Goal: Task Accomplishment & Management: Manage account settings

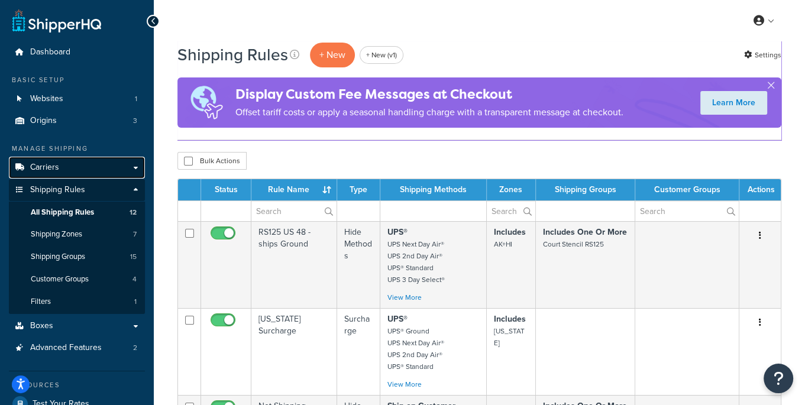
click at [79, 170] on link "Carriers" at bounding box center [77, 168] width 136 height 22
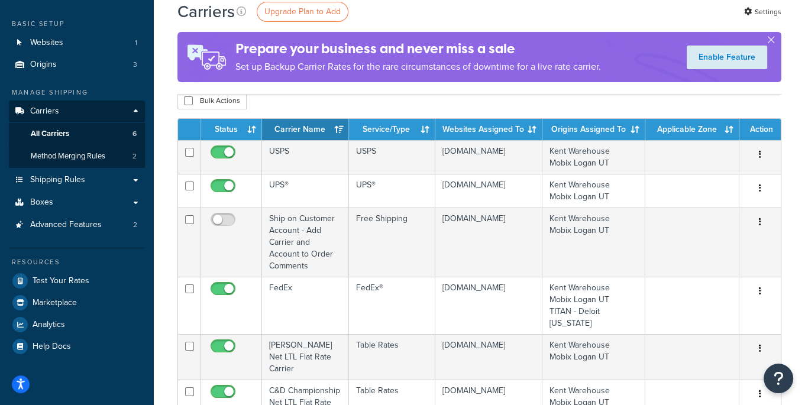
scroll to position [56, 0]
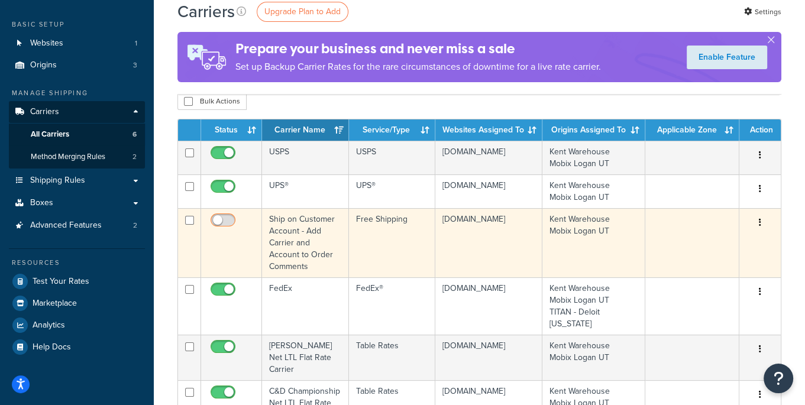
click at [227, 231] on input "checkbox" at bounding box center [224, 223] width 33 height 15
checkbox input "true"
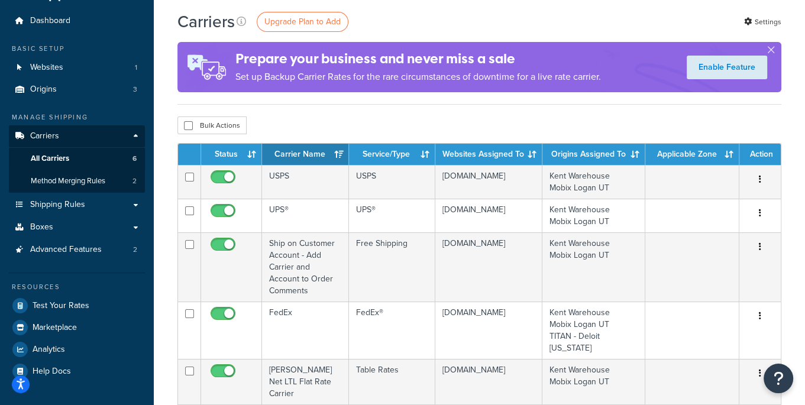
scroll to position [0, 0]
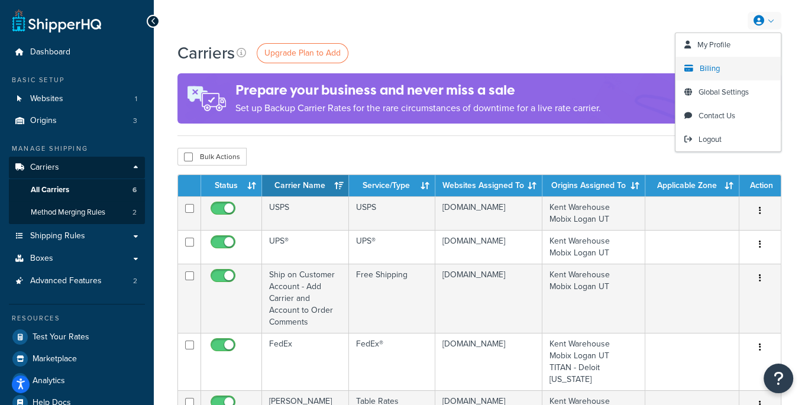
click at [701, 73] on span "Billing" at bounding box center [709, 68] width 20 height 11
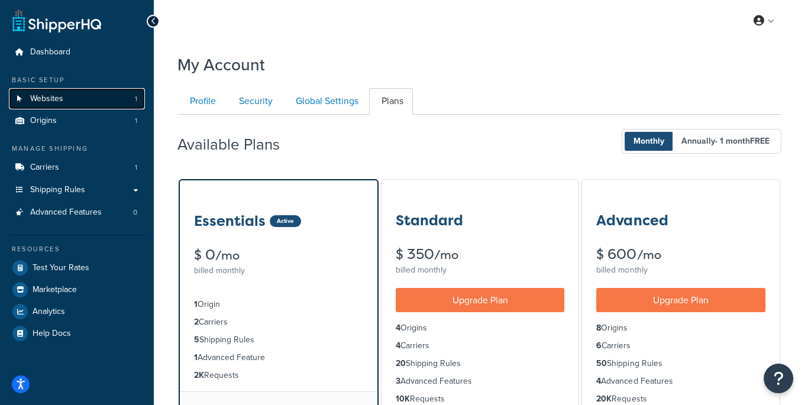
click at [67, 100] on link "Websites 1" at bounding box center [77, 99] width 136 height 22
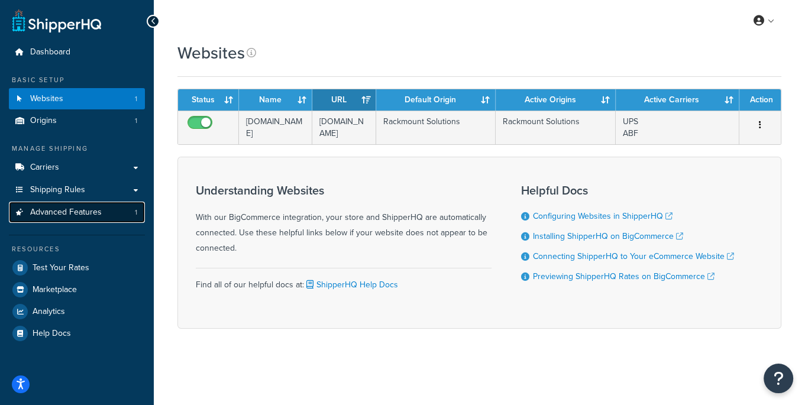
click at [91, 207] on span "Advanced Features" at bounding box center [66, 212] width 72 height 10
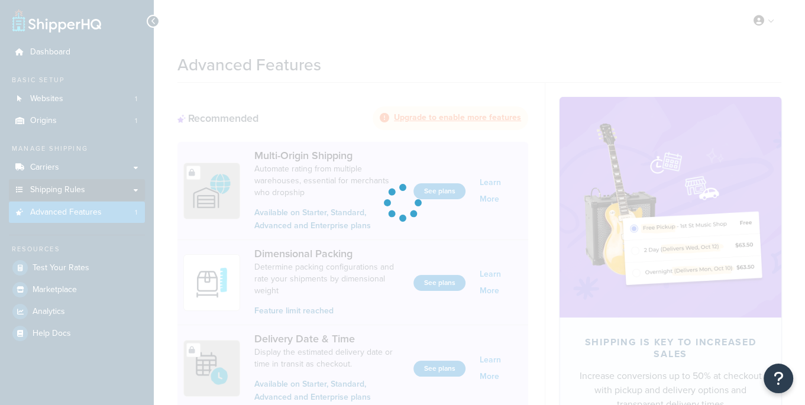
click at [98, 194] on div at bounding box center [402, 202] width 805 height 405
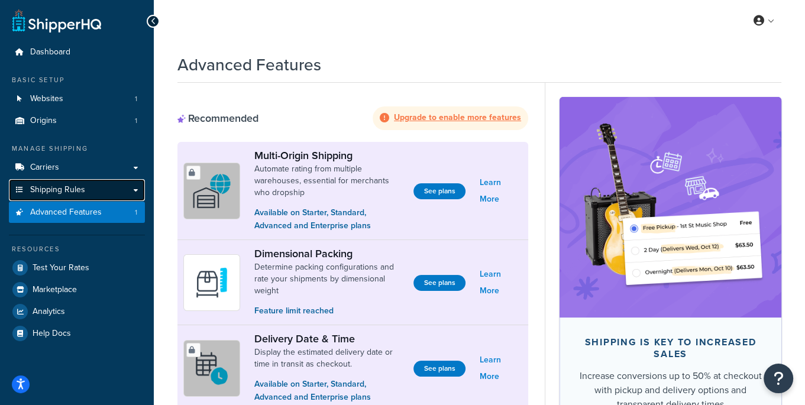
click at [69, 197] on link "Shipping Rules" at bounding box center [77, 190] width 136 height 22
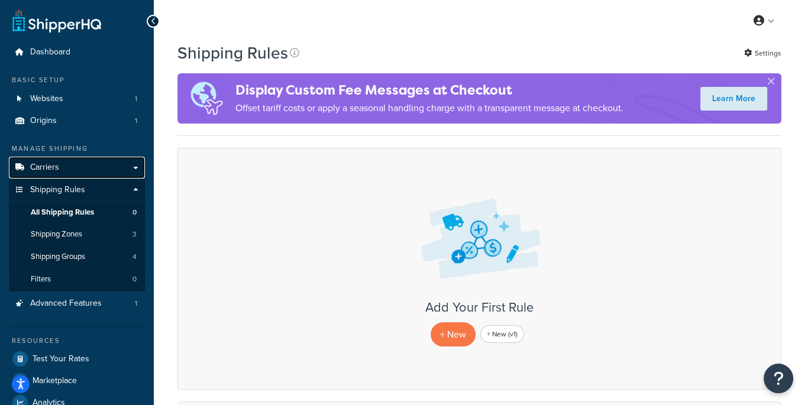
click at [79, 167] on link "Carriers" at bounding box center [77, 168] width 136 height 22
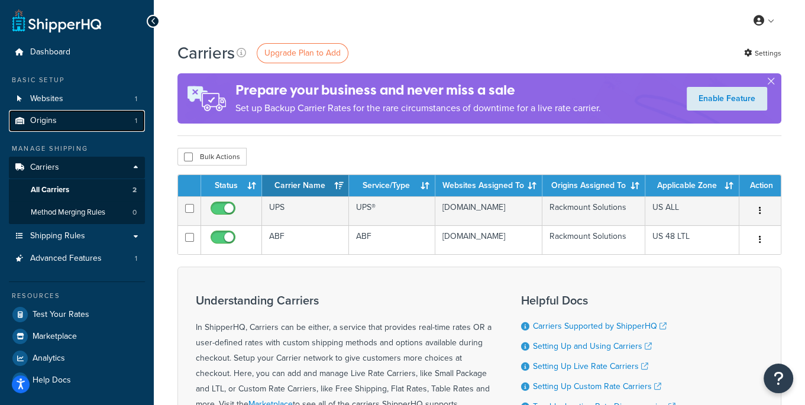
click at [82, 123] on link "Origins 1" at bounding box center [77, 121] width 136 height 22
